Goal: Transaction & Acquisition: Purchase product/service

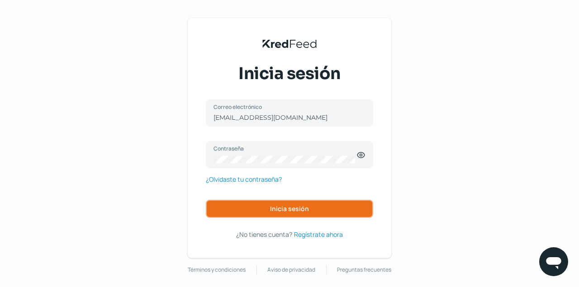
click at [295, 213] on button "Inicia sesión" at bounding box center [289, 209] width 167 height 18
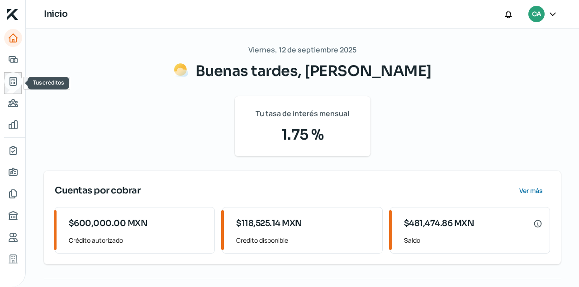
click at [10, 83] on icon "Tus créditos" at bounding box center [13, 81] width 6 height 8
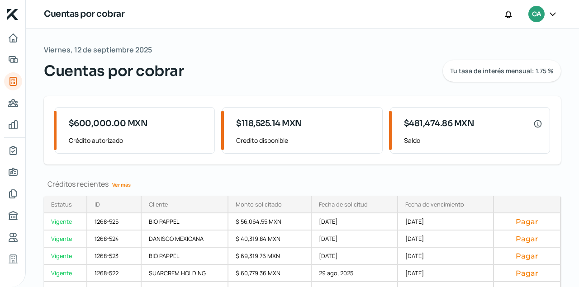
click at [120, 183] on link "Ver más" at bounding box center [122, 185] width 26 height 14
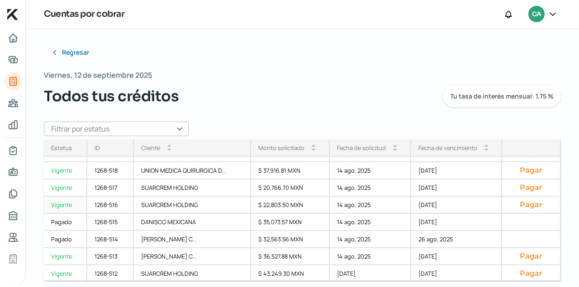
scroll to position [119, 0]
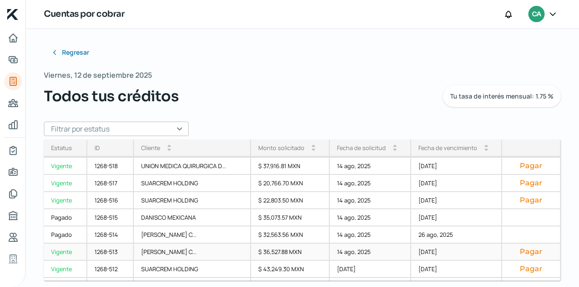
click at [526, 252] on button "Pagar" at bounding box center [530, 251] width 43 height 9
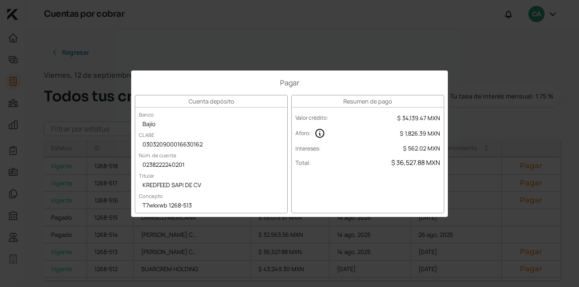
click at [300, 37] on div "Pagar Cuenta depósito Banco Bajío [PERSON_NAME] 030320900016630162 Núm. de cuen…" at bounding box center [289, 143] width 579 height 287
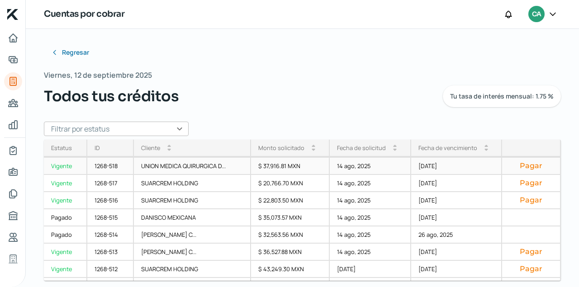
click at [527, 168] on button "Pagar" at bounding box center [530, 165] width 43 height 9
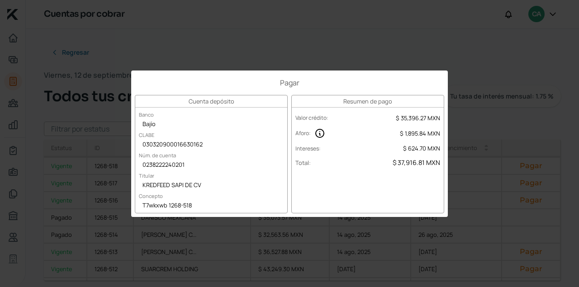
click at [271, 26] on div "Pagar Cuenta depósito Banco Bajío [PERSON_NAME] 030320900016630162 Núm. de cuen…" at bounding box center [289, 143] width 579 height 287
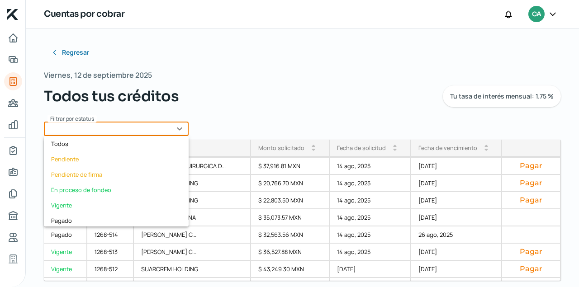
click at [180, 127] on input "text" at bounding box center [116, 129] width 145 height 14
click at [71, 204] on div "Vigente" at bounding box center [116, 205] width 145 height 15
type input "Vigente"
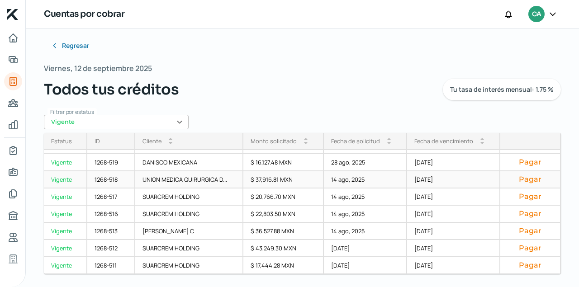
scroll to position [8, 0]
